Goal: Task Accomplishment & Management: Use online tool/utility

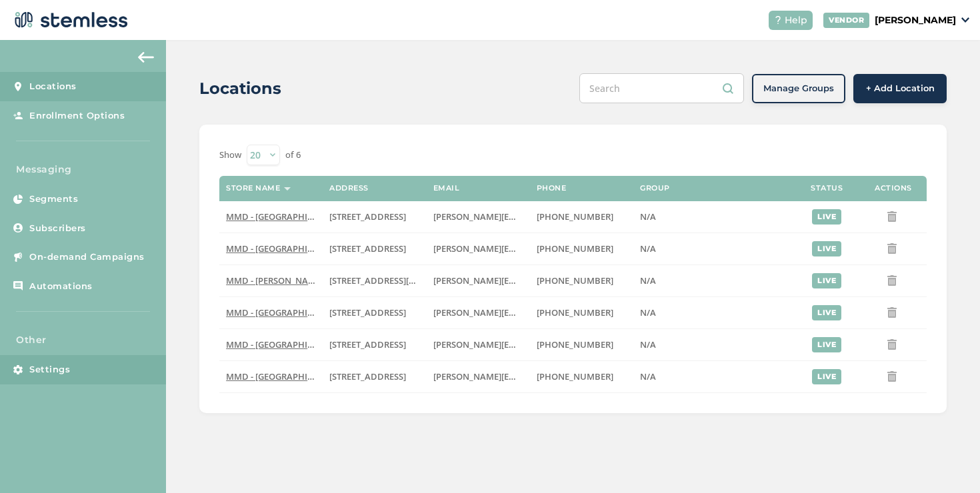
click at [86, 375] on link "Settings" at bounding box center [83, 369] width 166 height 29
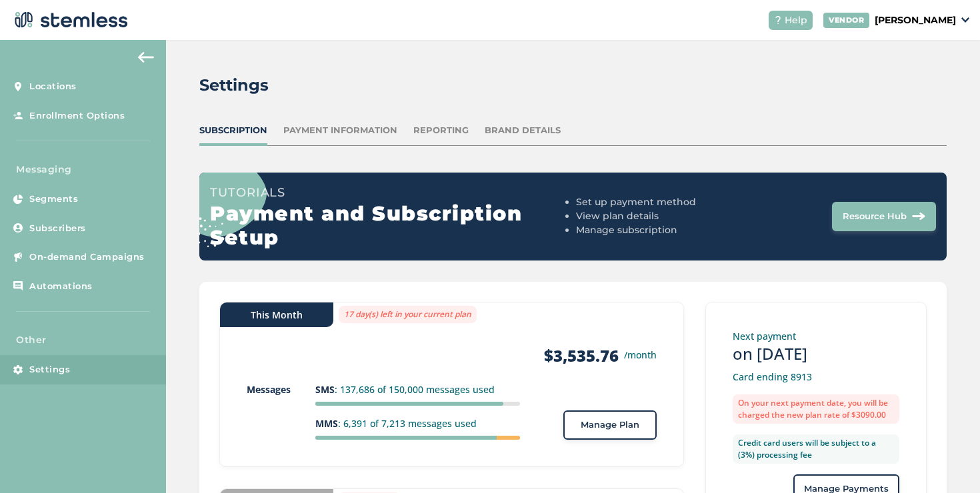
scroll to position [175, 0]
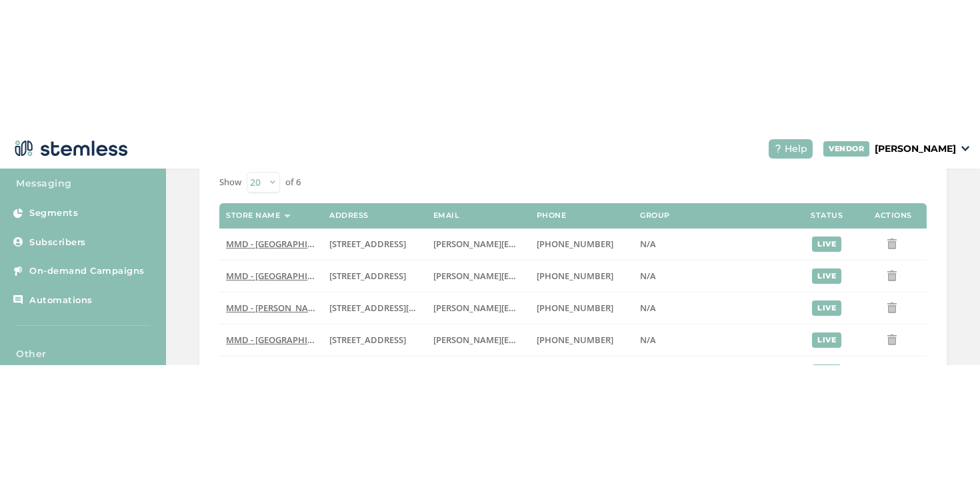
scroll to position [169, 0]
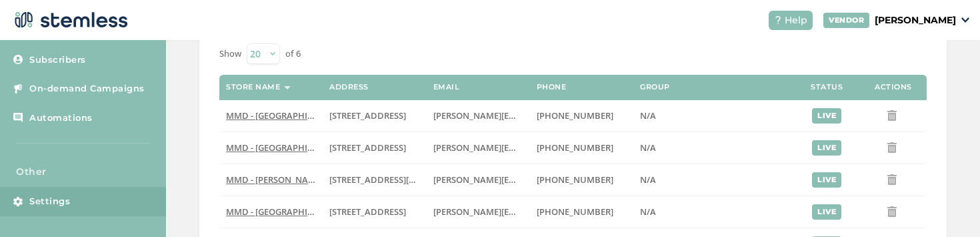
click at [108, 199] on link "Settings" at bounding box center [83, 201] width 166 height 29
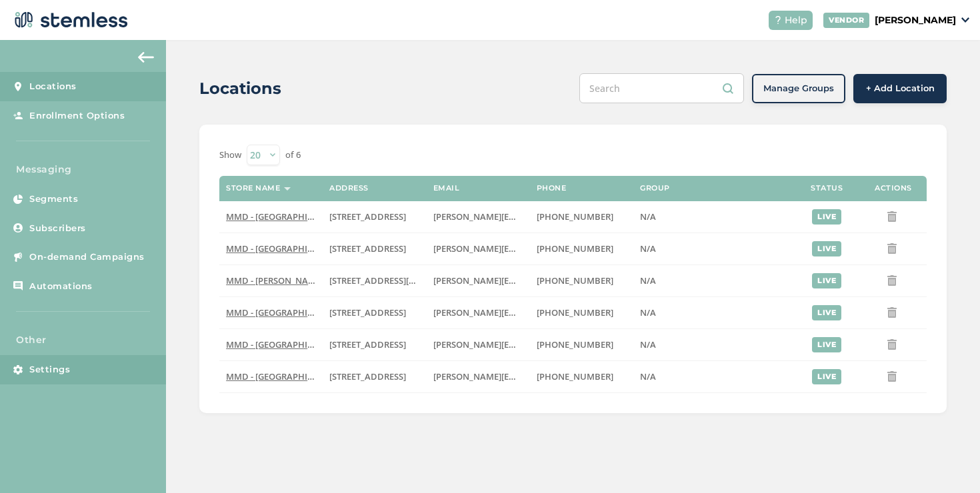
click at [83, 375] on link "Settings" at bounding box center [83, 369] width 166 height 29
click at [89, 291] on span "Automations" at bounding box center [60, 286] width 63 height 13
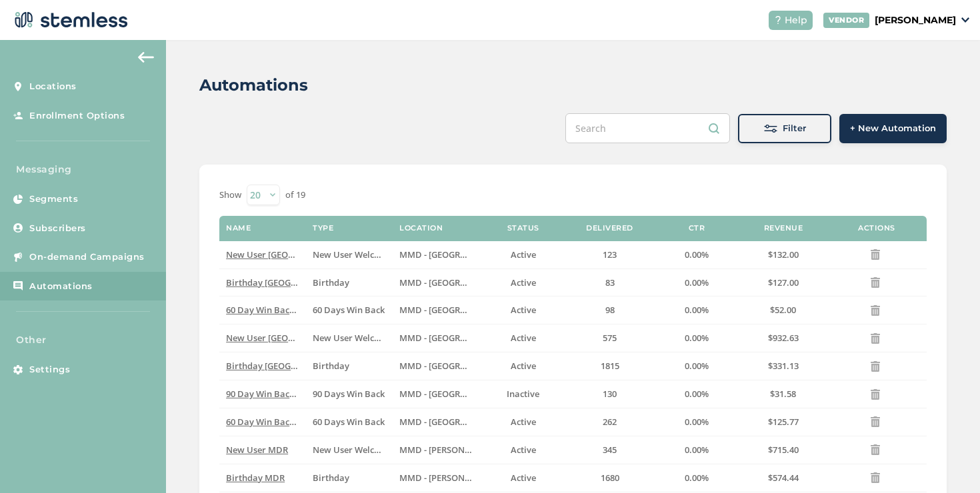
click at [767, 133] on span at bounding box center [770, 128] width 13 height 13
click at [745, 137] on div "Automations Filter + New Automation Show 20 50 100 of 19 Name Type Location Sta…" at bounding box center [573, 432] width 814 height 785
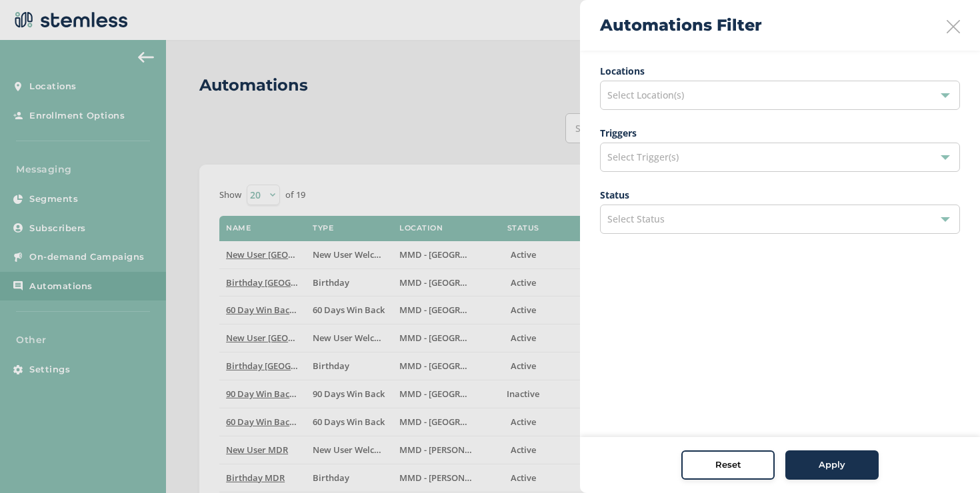
click at [662, 99] on span "Select Location(s)" at bounding box center [645, 95] width 77 height 13
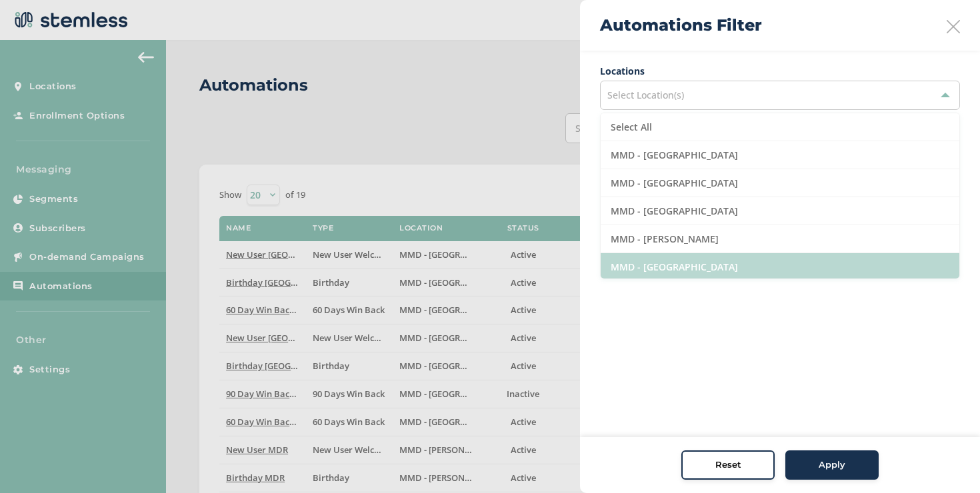
click at [655, 267] on li "MMD - [GEOGRAPHIC_DATA]" at bounding box center [780, 267] width 359 height 28
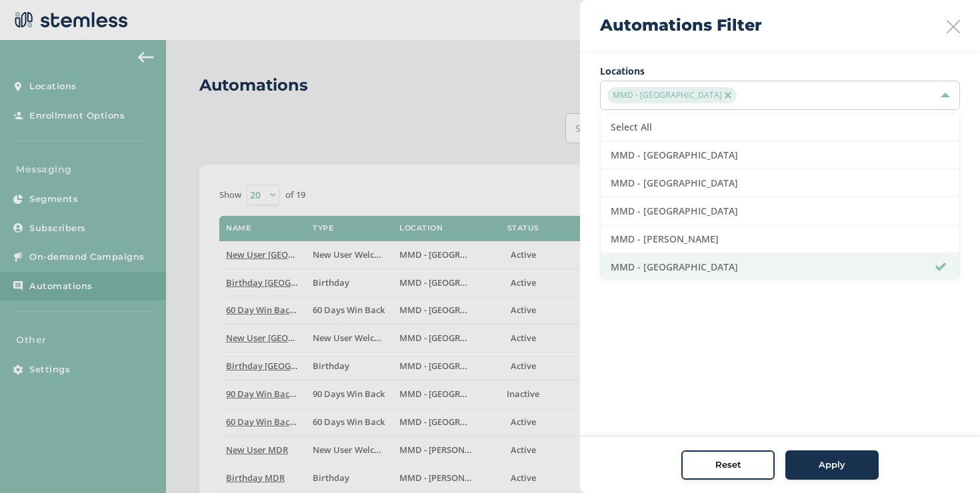
click at [842, 474] on button "Apply" at bounding box center [831, 465] width 93 height 29
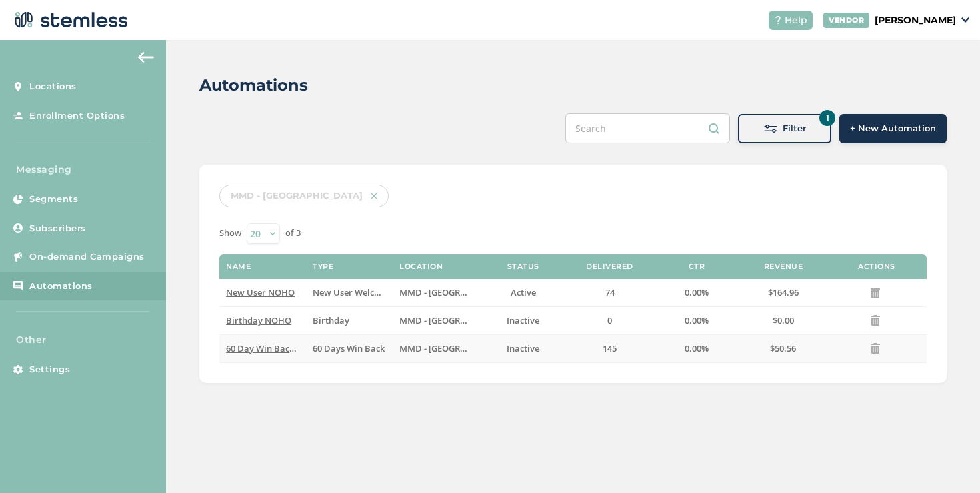
click at [277, 350] on span "60 Day Win Back NOHO" at bounding box center [274, 349] width 97 height 12
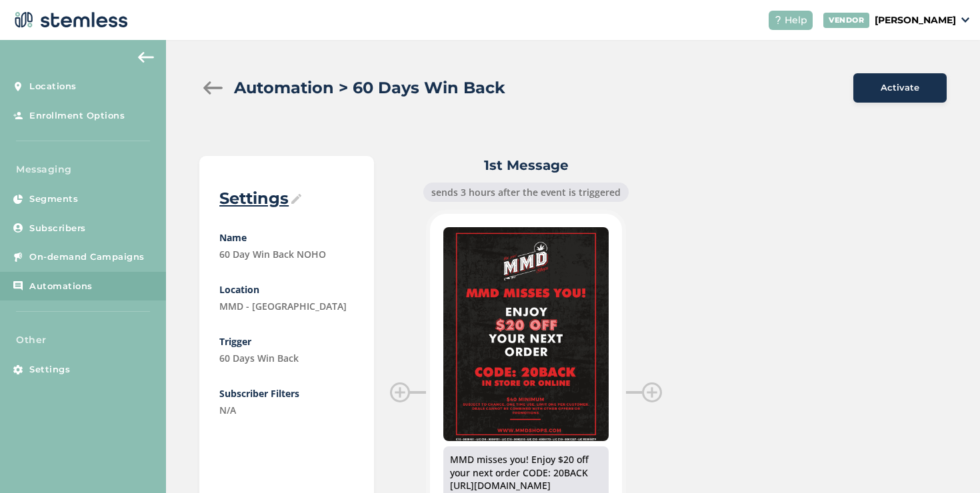
click at [873, 96] on button "Activate" at bounding box center [899, 87] width 93 height 29
click at [206, 87] on div at bounding box center [212, 87] width 27 height 13
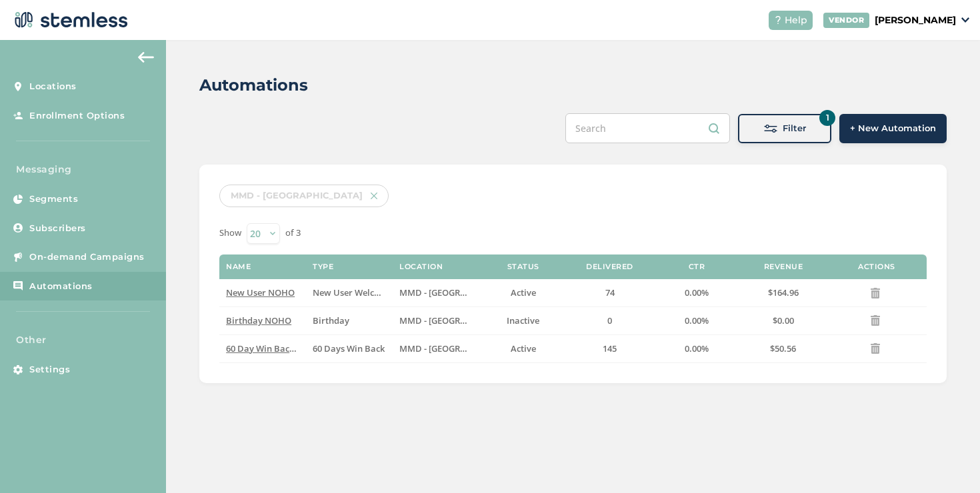
click at [791, 129] on span "Filter" at bounding box center [794, 128] width 23 height 13
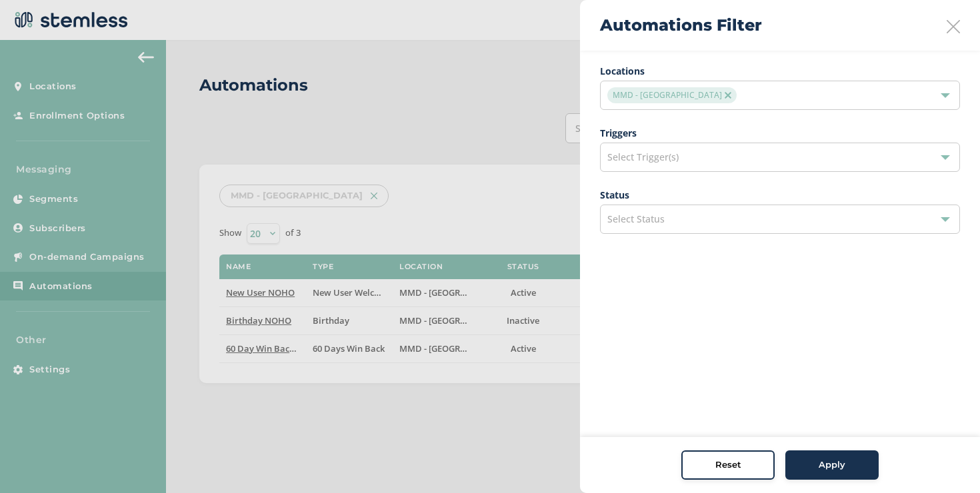
click at [715, 101] on div "MMD - [GEOGRAPHIC_DATA]" at bounding box center [773, 95] width 332 height 16
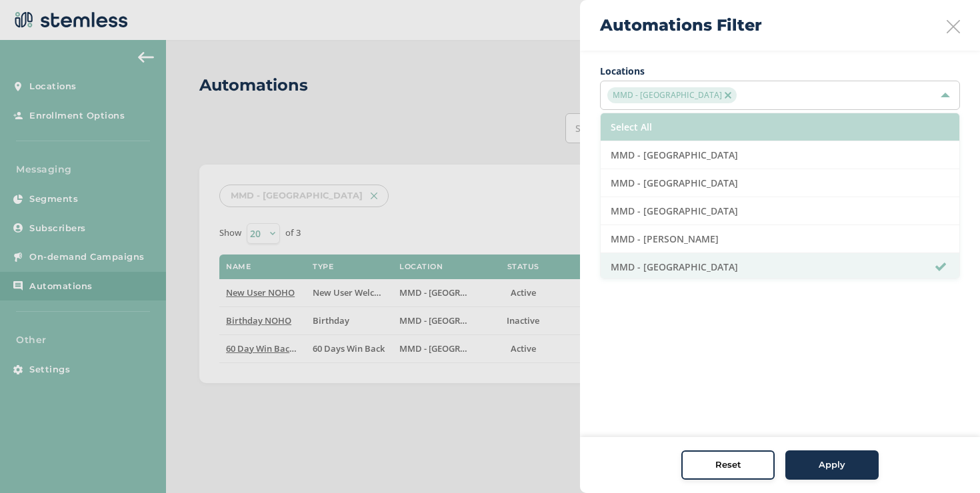
click at [694, 123] on li "Select All" at bounding box center [780, 127] width 359 height 28
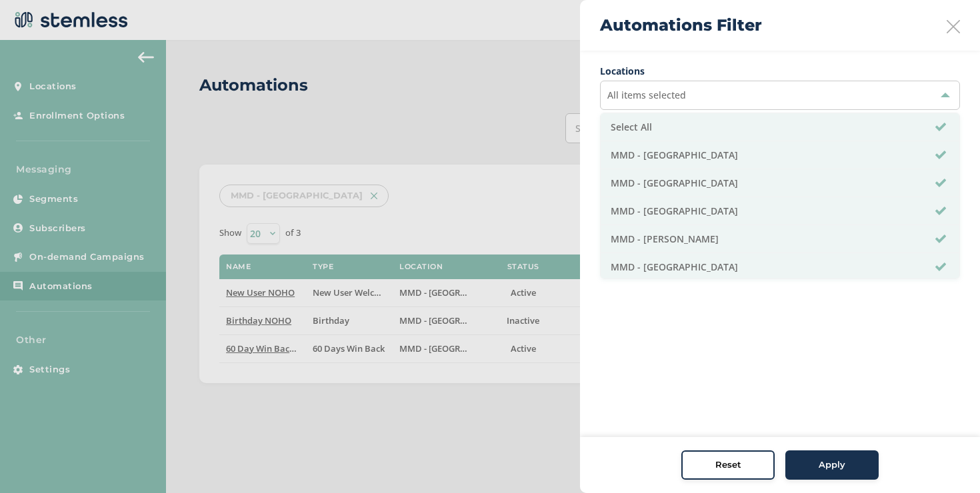
click at [589, 109] on div "Locations All items selected Select All MMD - Hollywood MMD - Jersey City MMD -…" at bounding box center [780, 149] width 400 height 197
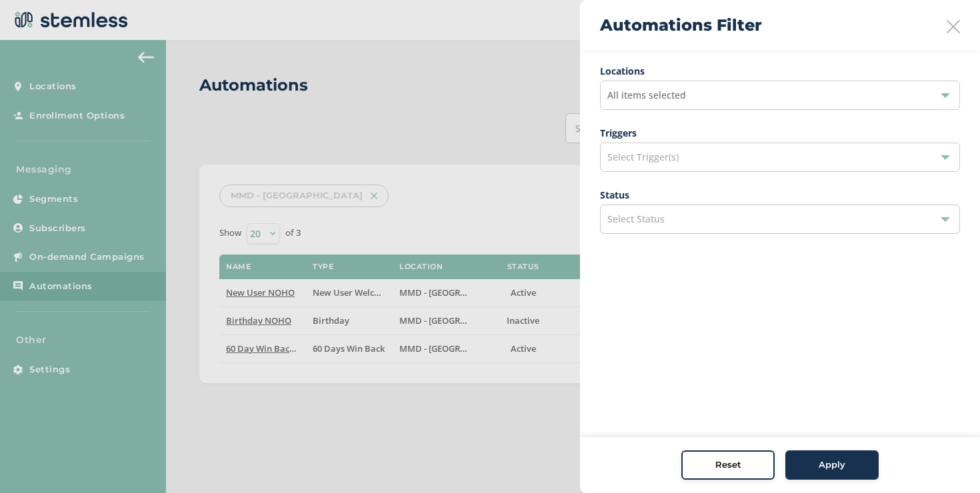
click at [827, 467] on span "Apply" at bounding box center [832, 465] width 27 height 13
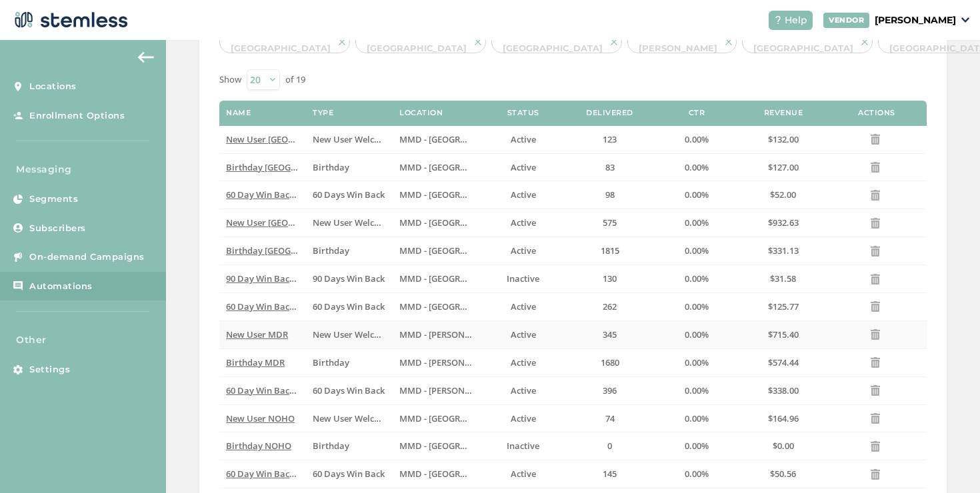
scroll to position [239, 0]
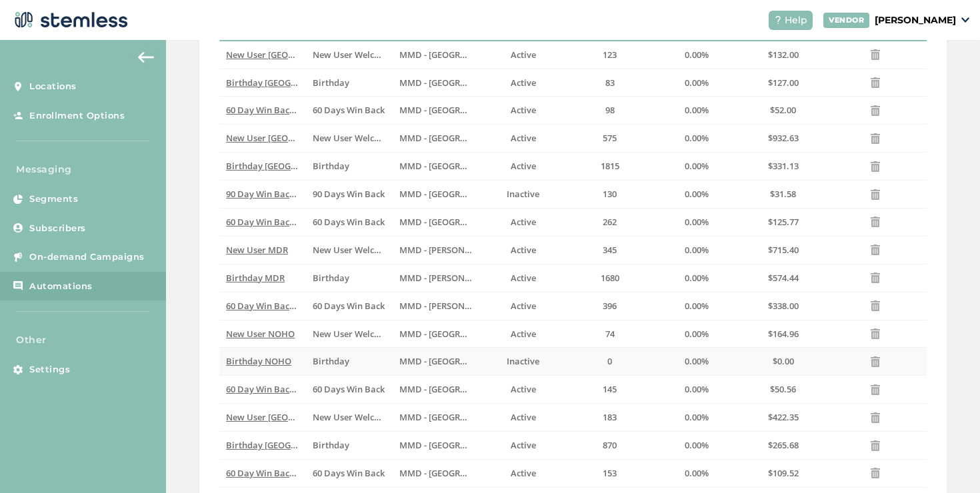
click at [266, 365] on span "Birthday NOHO" at bounding box center [258, 361] width 65 height 12
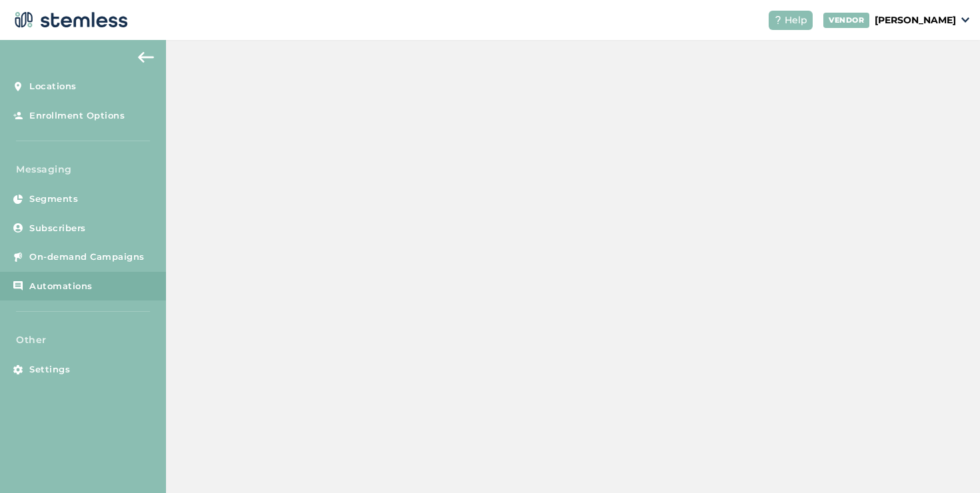
scroll to position [11, 0]
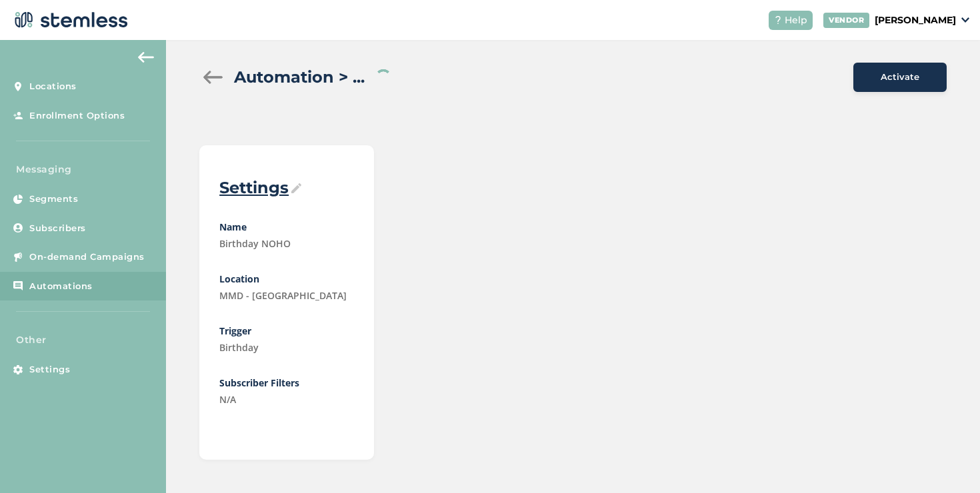
click at [881, 83] on span "Activate" at bounding box center [900, 77] width 39 height 13
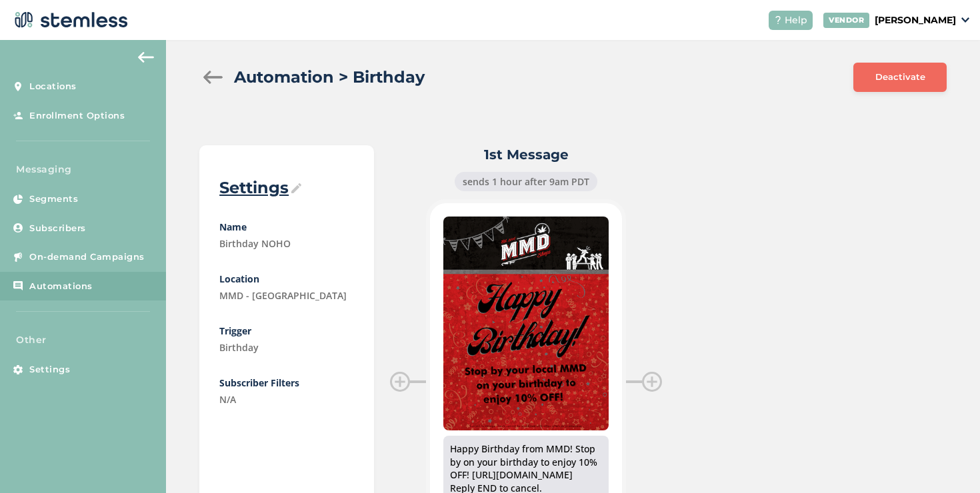
click at [216, 75] on div at bounding box center [212, 77] width 27 height 13
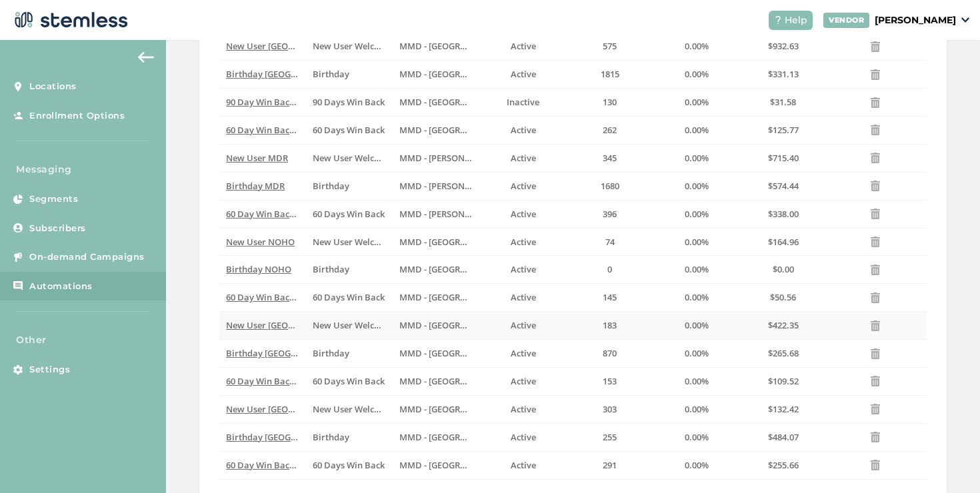
scroll to position [175, 0]
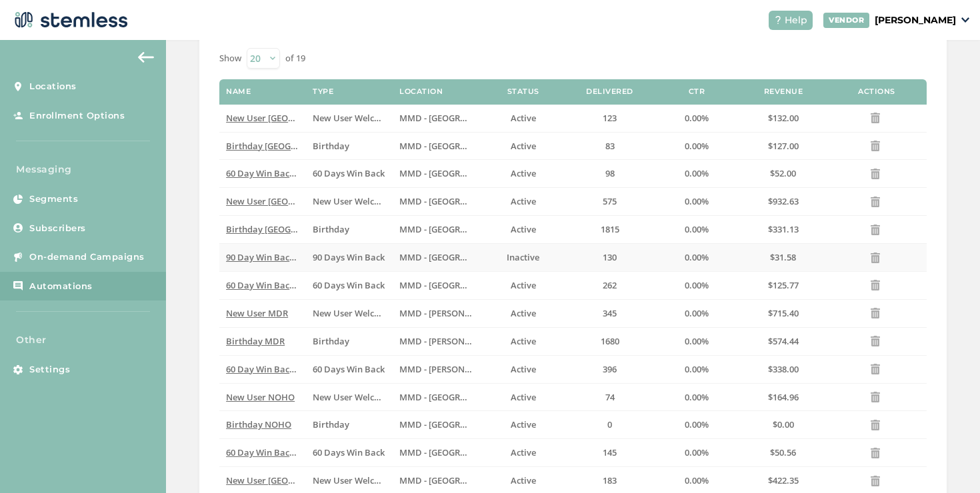
click at [273, 261] on span "90 Day Win Back Hollywood" at bounding box center [283, 257] width 115 height 12
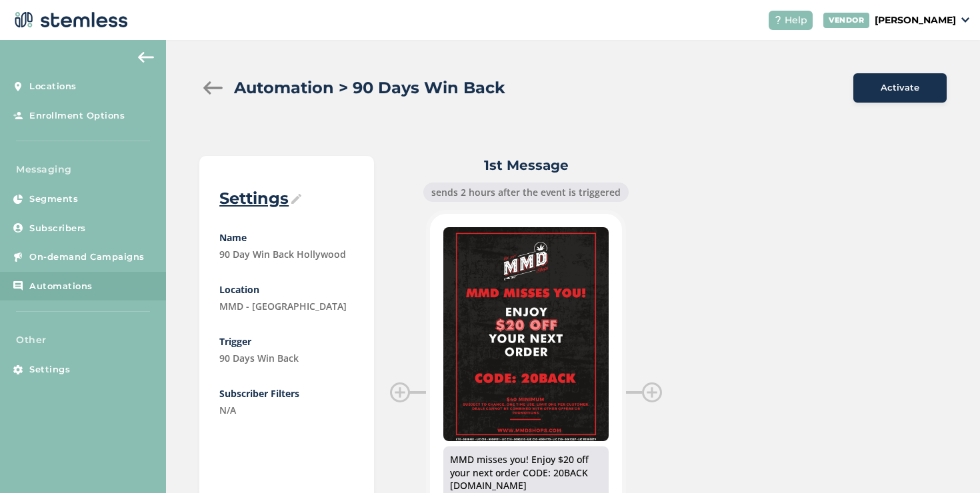
click at [881, 90] on span "Activate" at bounding box center [900, 87] width 39 height 13
